Goal: Task Accomplishment & Management: Use online tool/utility

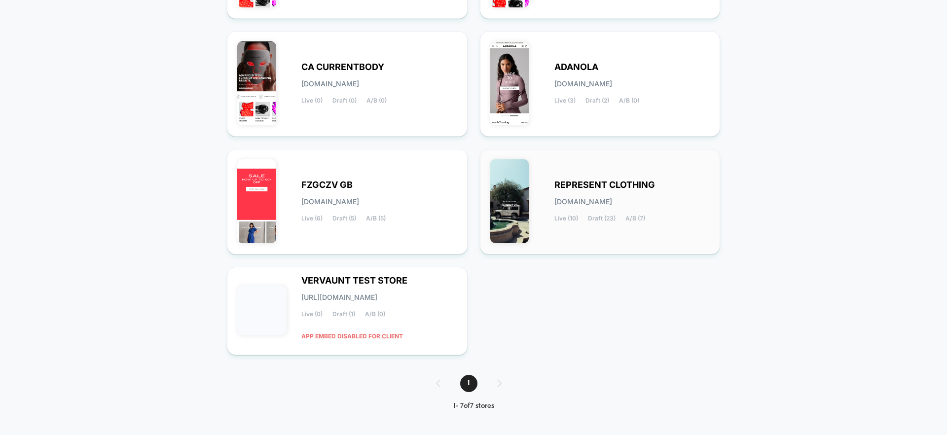
click at [555, 189] on div "REPRESENT CLOTHING [DOMAIN_NAME] Live (10) Draft (23) A/B (7)" at bounding box center [632, 202] width 156 height 40
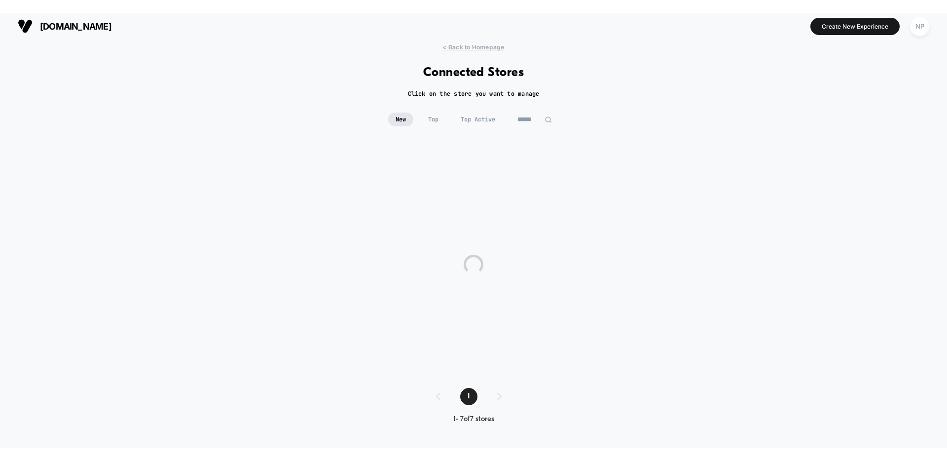
scroll to position [5, 0]
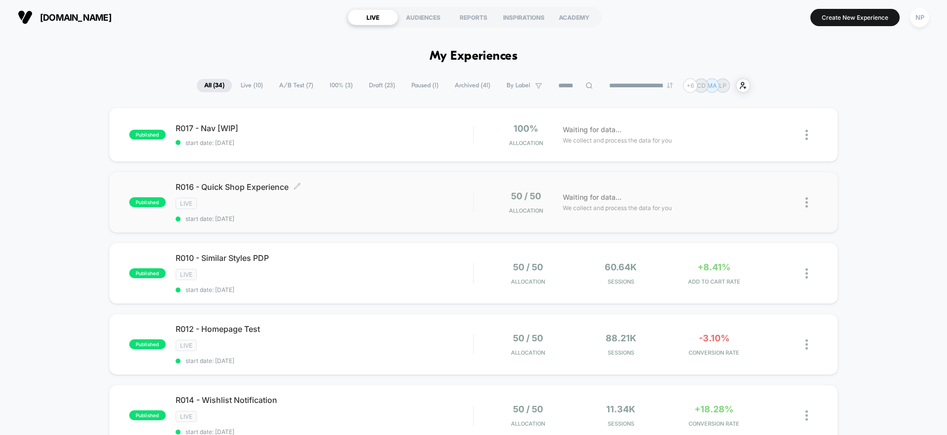
click at [329, 194] on div "R016 - Quick Shop Experience Click to edit experience details Click to edit exp…" at bounding box center [324, 202] width 297 height 40
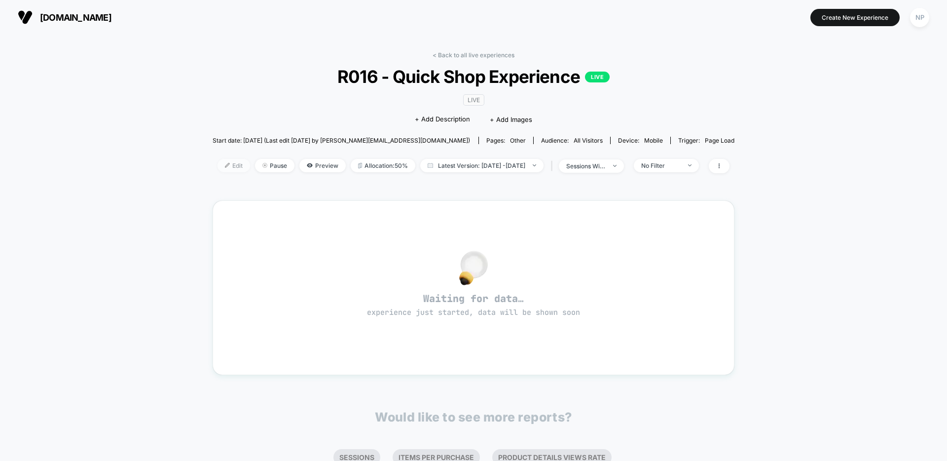
click at [218, 169] on span "Edit" at bounding box center [234, 165] width 33 height 13
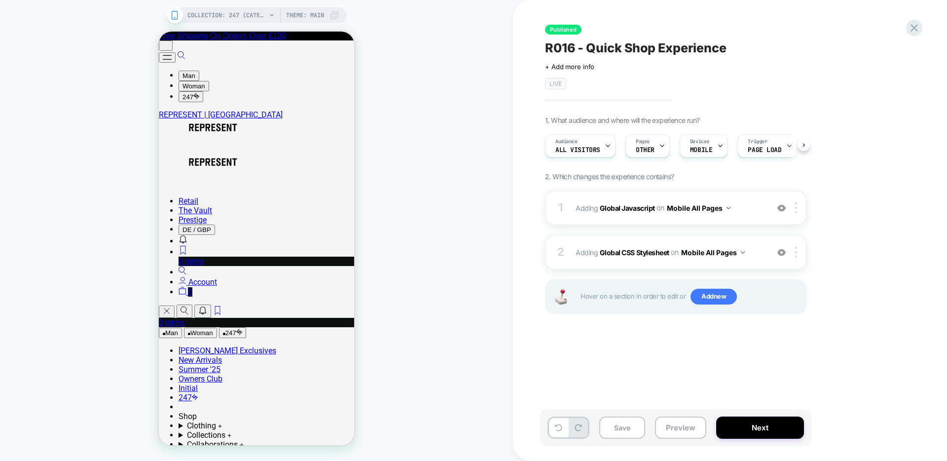
scroll to position [0, 0]
click at [778, 423] on button "Next" at bounding box center [760, 427] width 88 height 22
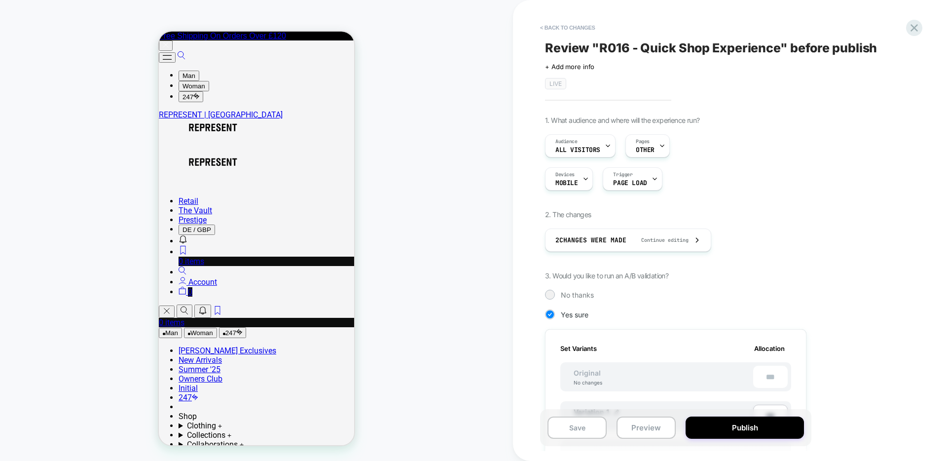
scroll to position [0, 1]
click at [778, 423] on button "Publish" at bounding box center [745, 427] width 118 height 22
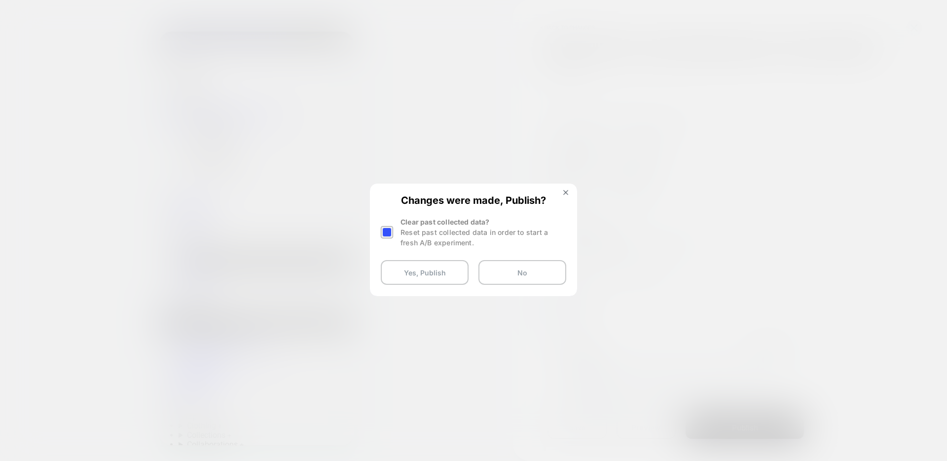
click at [386, 234] on div at bounding box center [387, 232] width 12 height 12
drag, startPoint x: 405, startPoint y: 271, endPoint x: 416, endPoint y: 218, distance: 54.4
click at [416, 218] on div "Changes were made, Publish? Clear past collected data? Reset past collected dat…" at bounding box center [473, 239] width 205 height 110
click at [390, 232] on div at bounding box center [387, 232] width 12 height 12
click at [409, 270] on button "Yes, Publish" at bounding box center [425, 272] width 88 height 25
